Goal: Task Accomplishment & Management: Manage account settings

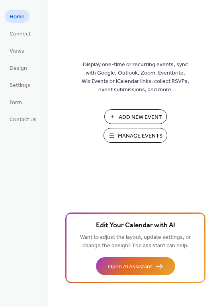
click at [139, 134] on span "Manage Events" at bounding box center [140, 136] width 45 height 8
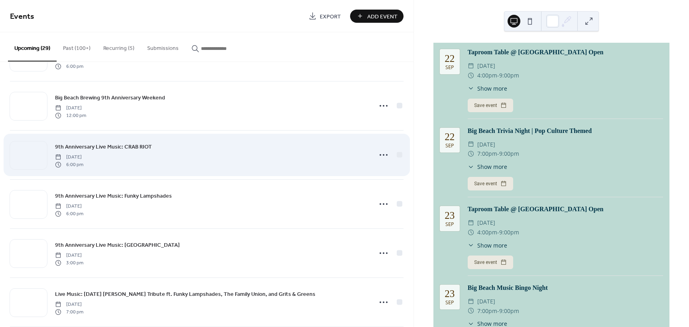
scroll to position [1077, 0]
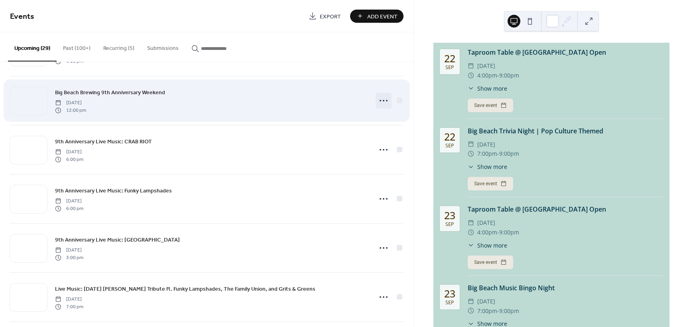
click at [379, 100] on icon at bounding box center [383, 100] width 13 height 13
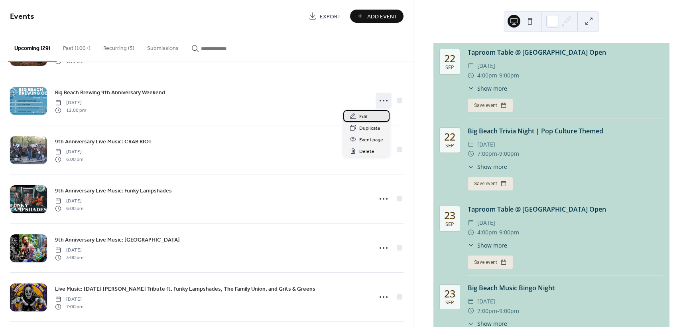
click at [365, 117] on span "Edit" at bounding box center [363, 116] width 9 height 8
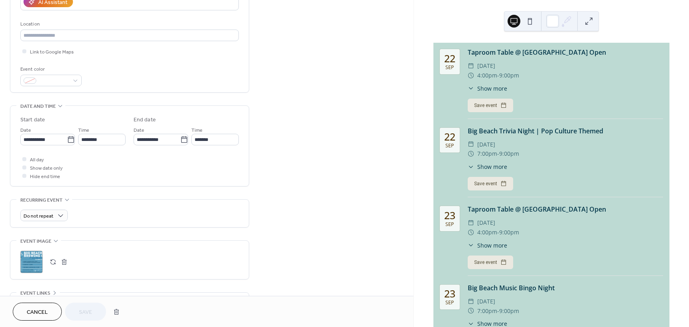
scroll to position [237, 0]
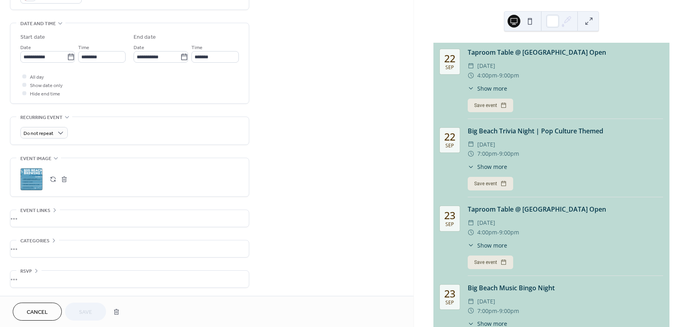
click at [66, 178] on button "button" at bounding box center [64, 178] width 11 height 11
click at [53, 179] on button "button" at bounding box center [52, 178] width 11 height 11
click at [85, 311] on span "Save" at bounding box center [85, 312] width 13 height 8
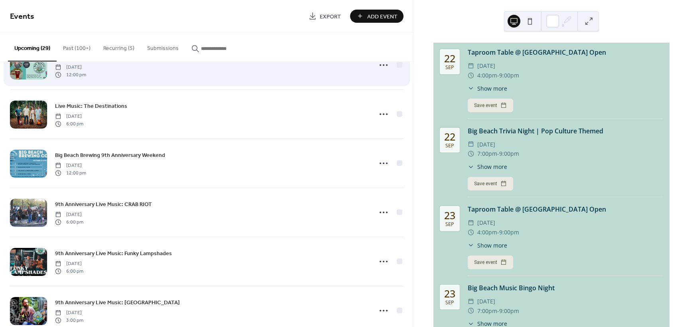
scroll to position [1037, 0]
